Goal: Task Accomplishment & Management: Manage account settings

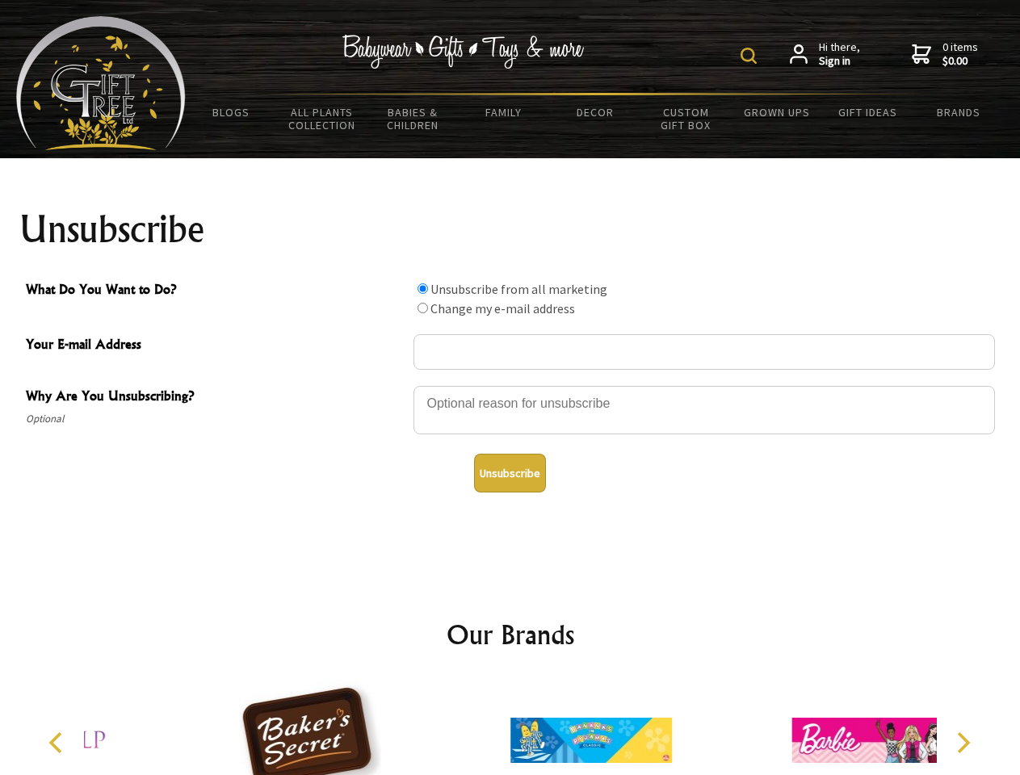
click at [751, 56] on img at bounding box center [748, 56] width 16 height 16
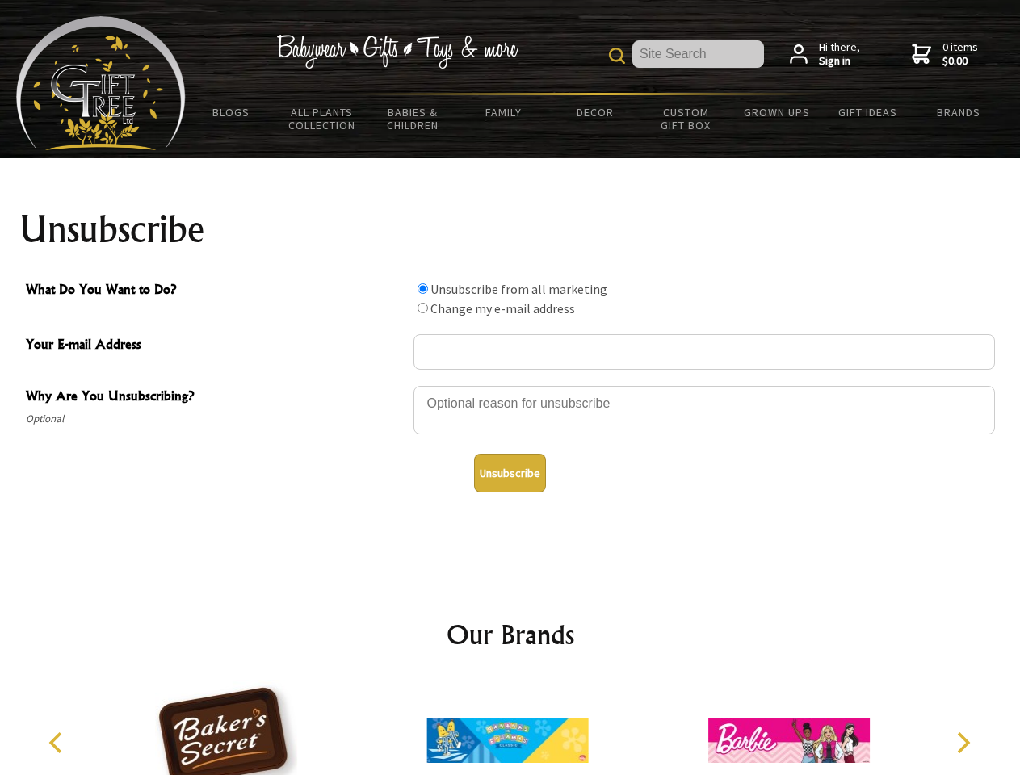
click at [510, 385] on div at bounding box center [703, 412] width 581 height 57
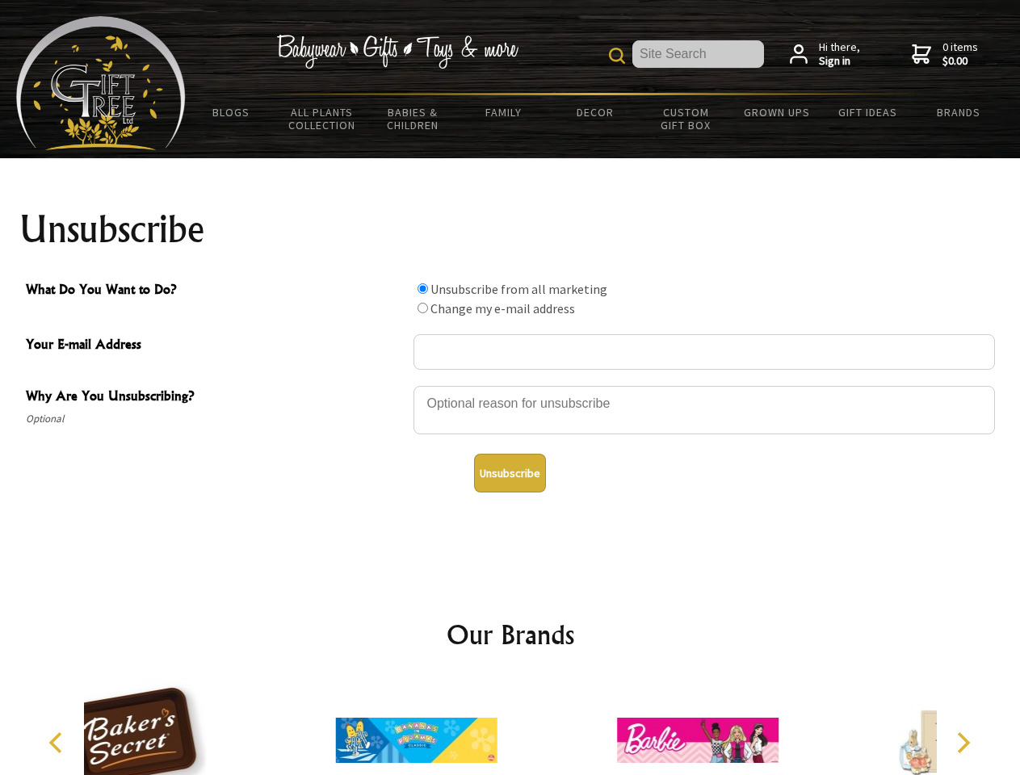
click at [422, 288] on input "What Do You Want to Do?" at bounding box center [422, 288] width 10 height 10
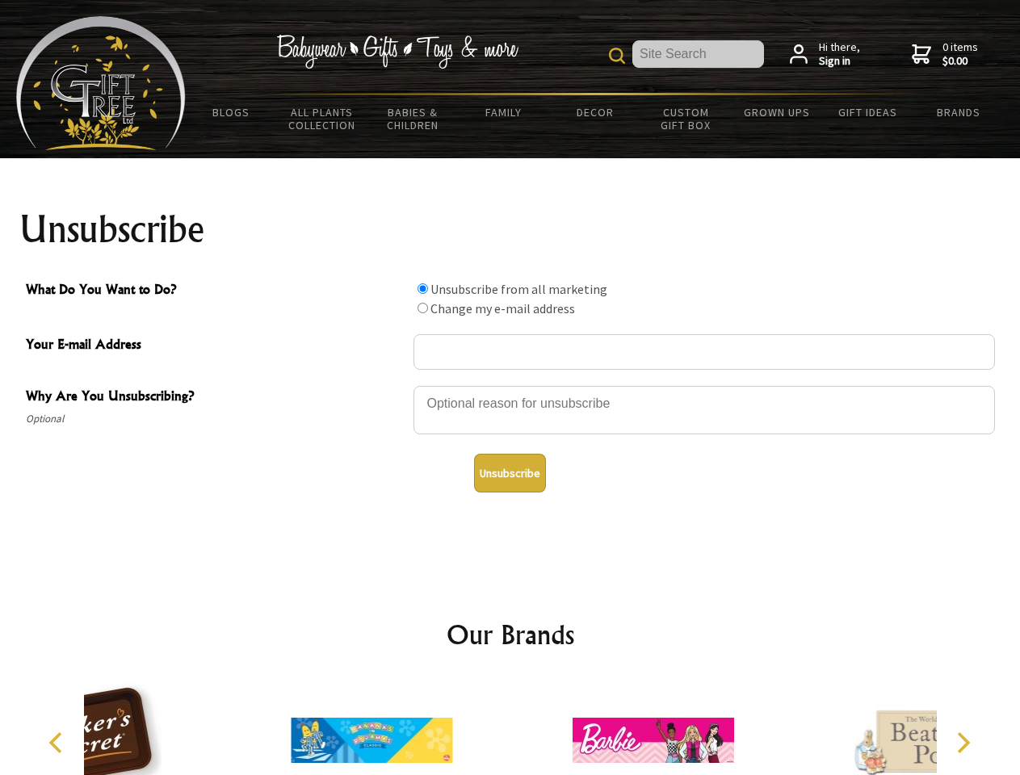
click at [422, 308] on input "What Do You Want to Do?" at bounding box center [422, 308] width 10 height 10
radio input "true"
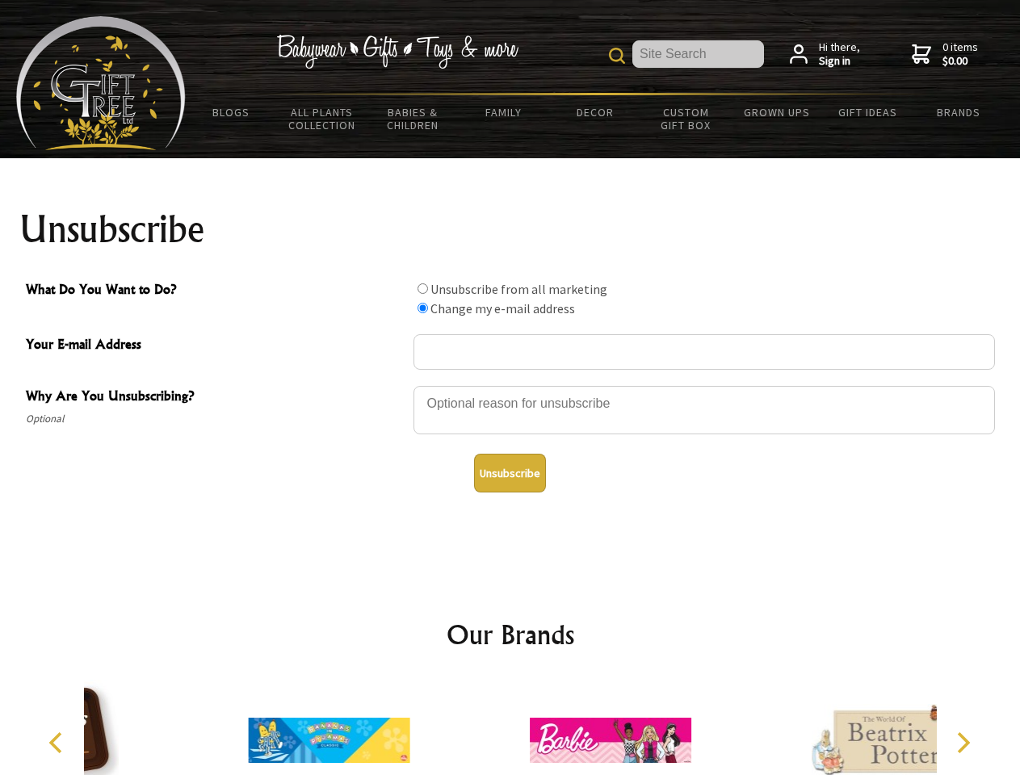
click at [509, 473] on button "Unsubscribe" at bounding box center [510, 473] width 72 height 39
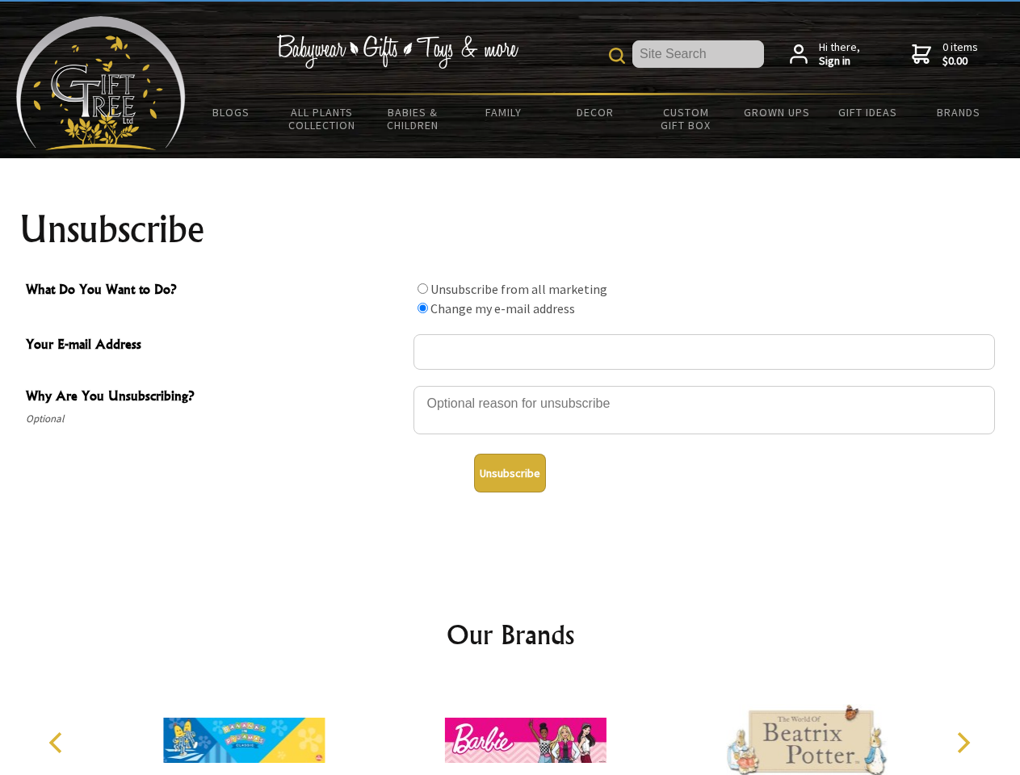
click at [58, 743] on icon "Previous" at bounding box center [57, 742] width 21 height 21
click at [962, 743] on icon "Next" at bounding box center [961, 742] width 21 height 21
